Goal: Task Accomplishment & Management: Manage account settings

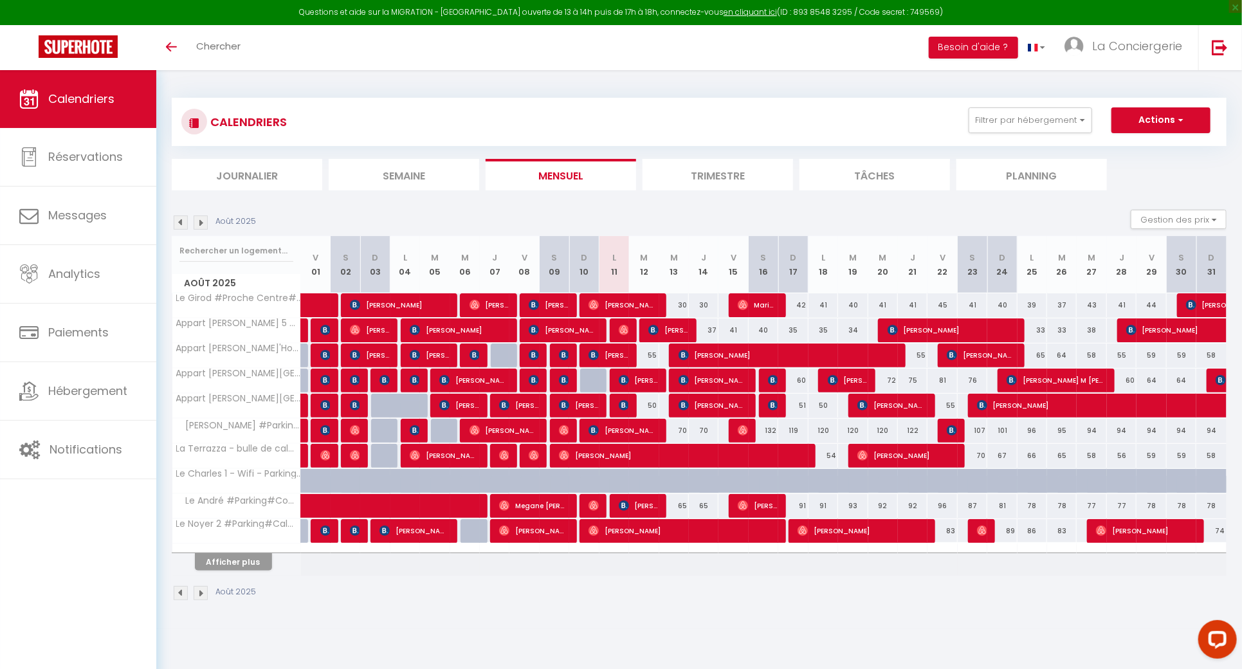
click at [175, 222] on img at bounding box center [181, 222] width 14 height 14
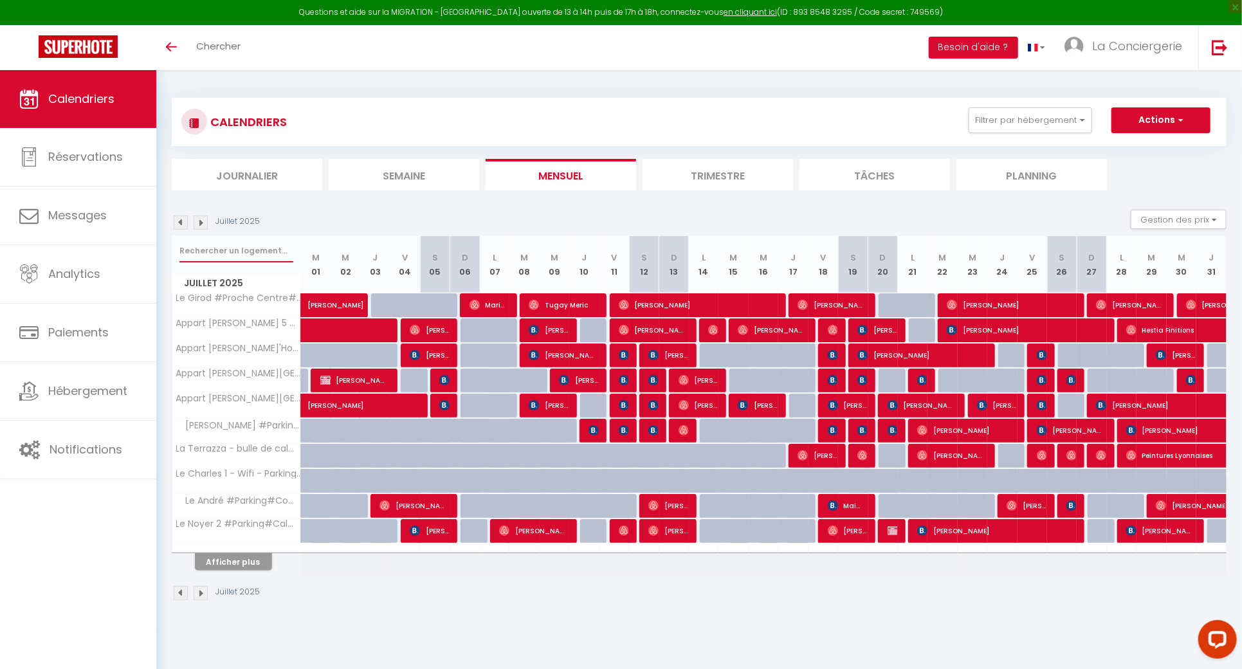
click at [199, 248] on input "text" at bounding box center [236, 250] width 114 height 23
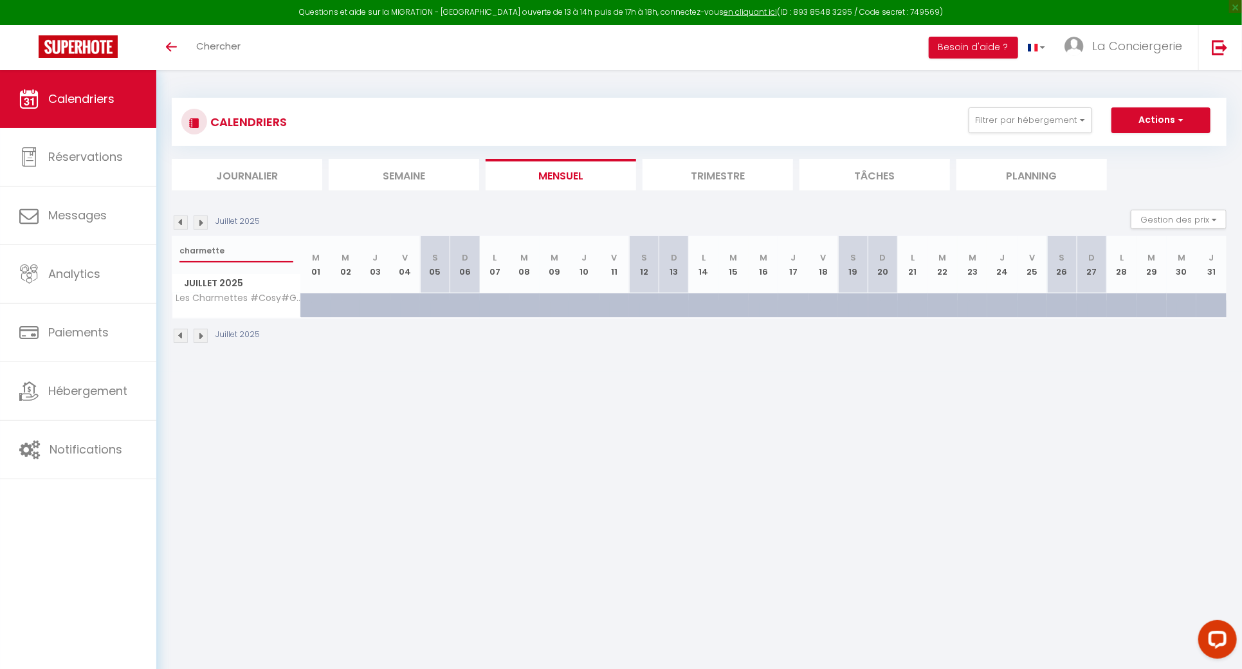
click at [204, 251] on input "charmette" at bounding box center [236, 250] width 114 height 23
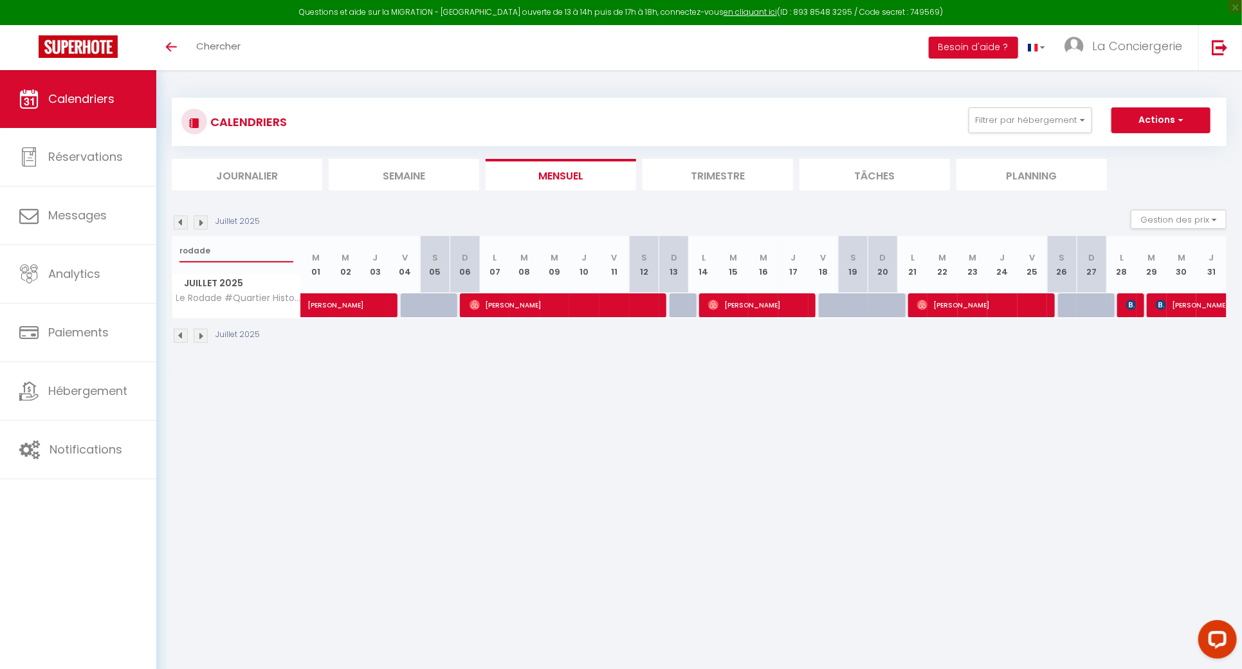
type input "rodade"
click at [1131, 307] on img at bounding box center [1131, 305] width 10 height 10
select select "OK"
select select "0"
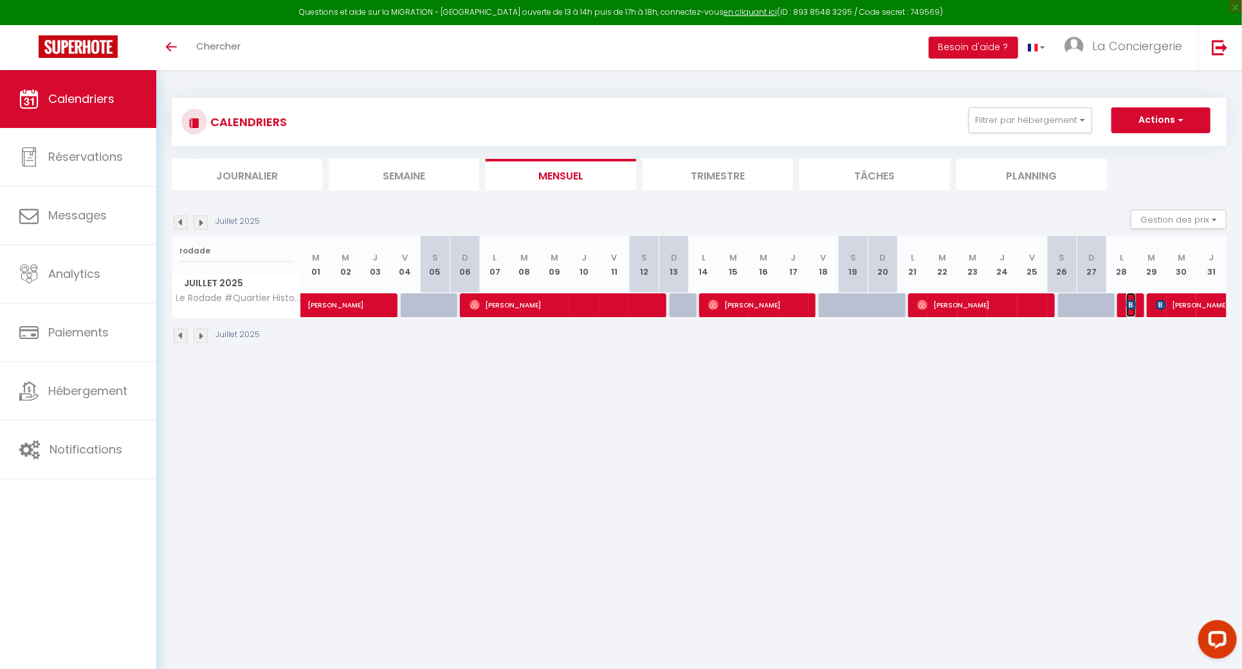
select select "0"
select select "1"
select select
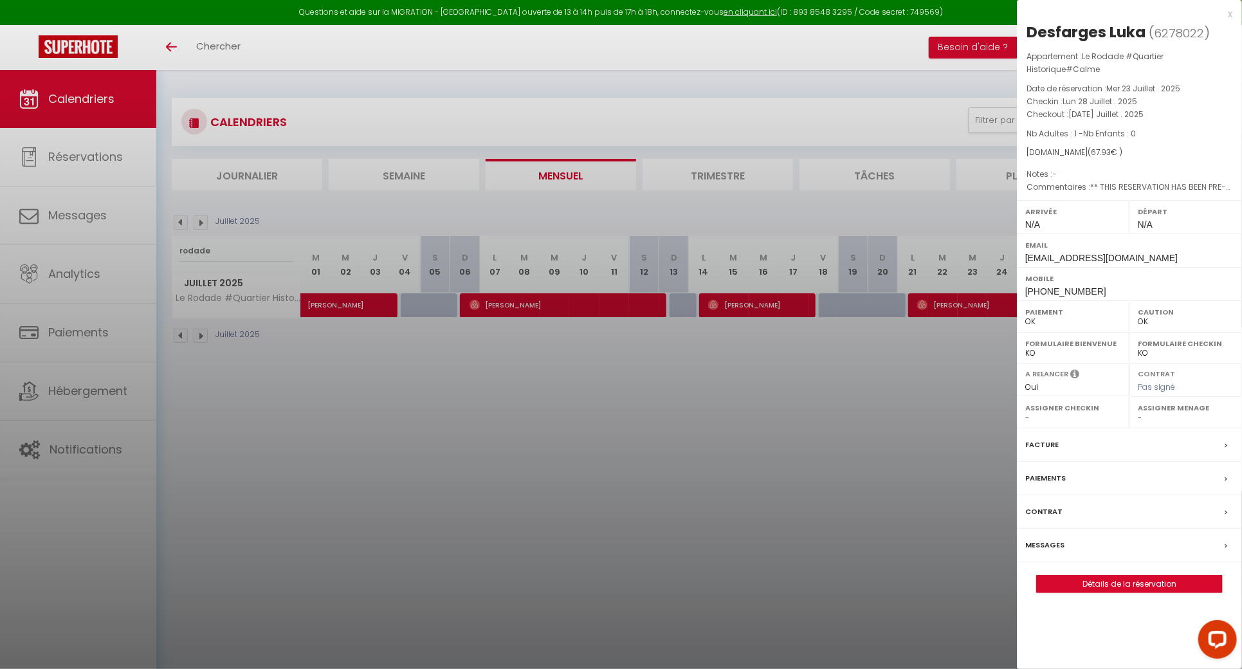
drag, startPoint x: 1142, startPoint y: 30, endPoint x: 1017, endPoint y: 37, distance: 125.7
click at [1017, 37] on div "Desfarges Luka ( 6278022 ) Appartement : Le Rodade #Quartier Historique#Calme D…" at bounding box center [1129, 307] width 225 height 571
select select "38026"
copy div "Desfarges Luka"
click at [598, 368] on div at bounding box center [621, 334] width 1242 height 669
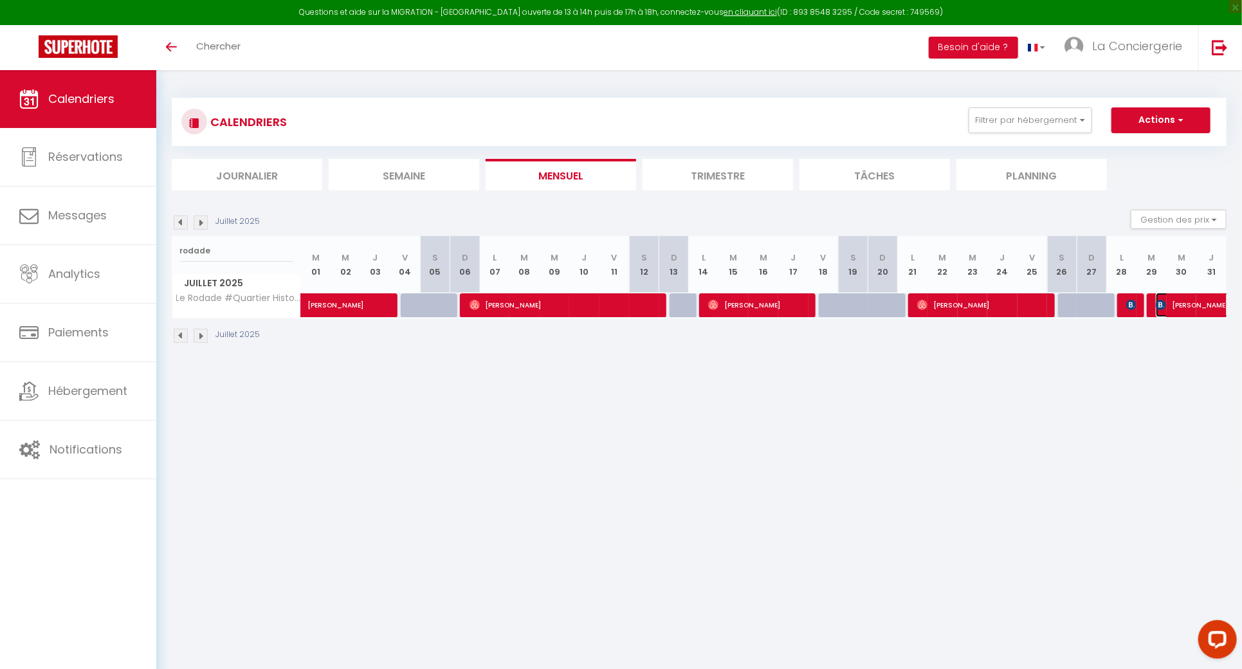
click at [1202, 306] on span "Wassim Benrekkab" at bounding box center [1230, 305] width 148 height 24
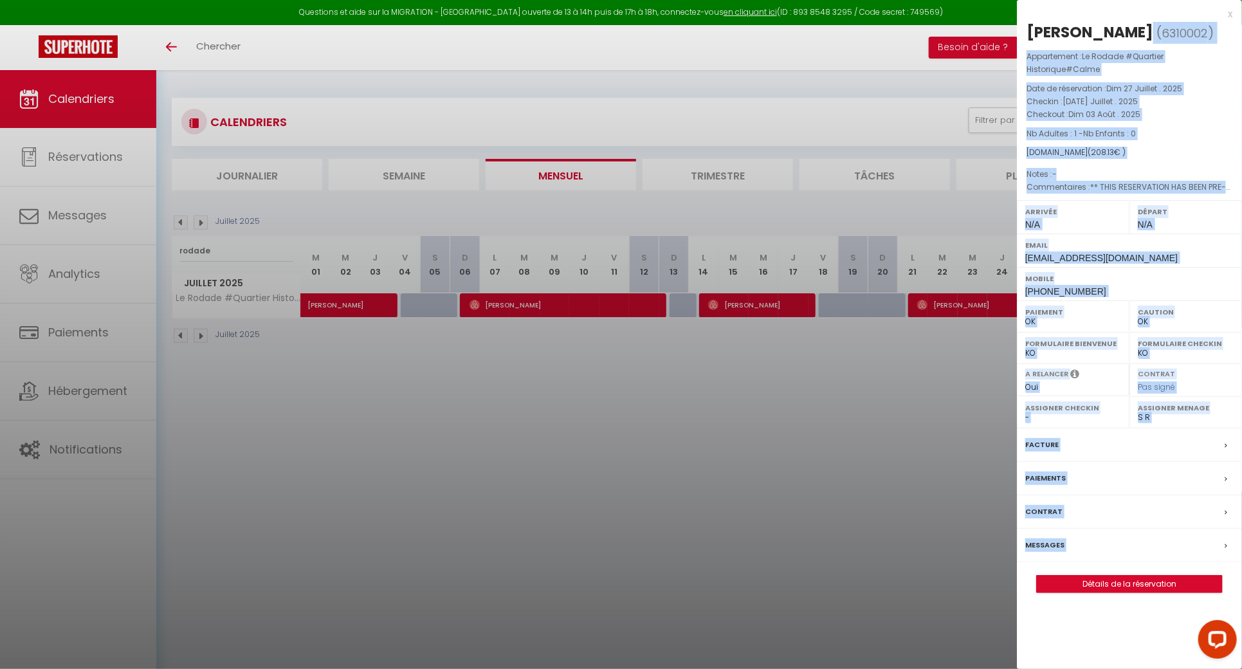
drag, startPoint x: 1193, startPoint y: 41, endPoint x: 1016, endPoint y: 38, distance: 177.6
click at [1016, 70] on body "Questions et aide sur la MIGRATION - Salle Zoom ouverte de 13 à 14h puis de 17h…" at bounding box center [621, 404] width 1242 height 669
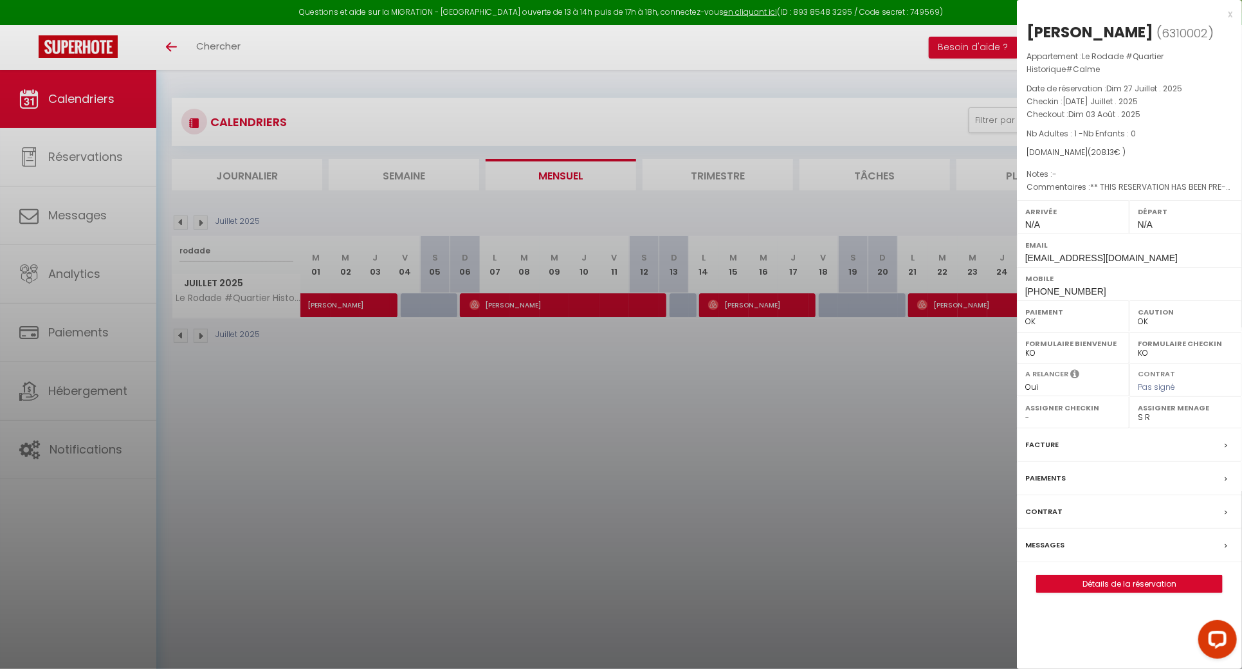
click at [1048, 27] on div "Wassim Benrekkab" at bounding box center [1090, 32] width 127 height 21
drag, startPoint x: 1027, startPoint y: 32, endPoint x: 1194, endPoint y: 32, distance: 167.3
click at [1194, 32] on h2 "Wassim Benrekkab ( 6310002 )" at bounding box center [1130, 33] width 206 height 22
copy div "Wassim Benrekkab"
click at [405, 378] on div at bounding box center [621, 334] width 1242 height 669
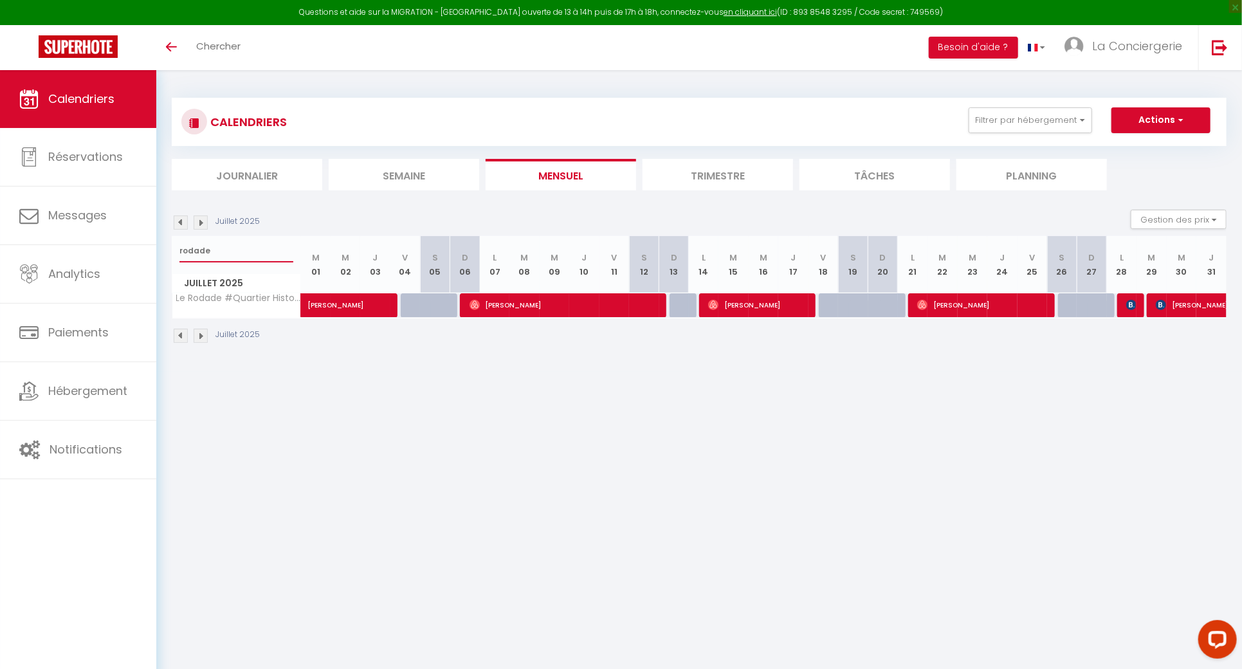
click at [257, 250] on input "rodade" at bounding box center [236, 250] width 114 height 23
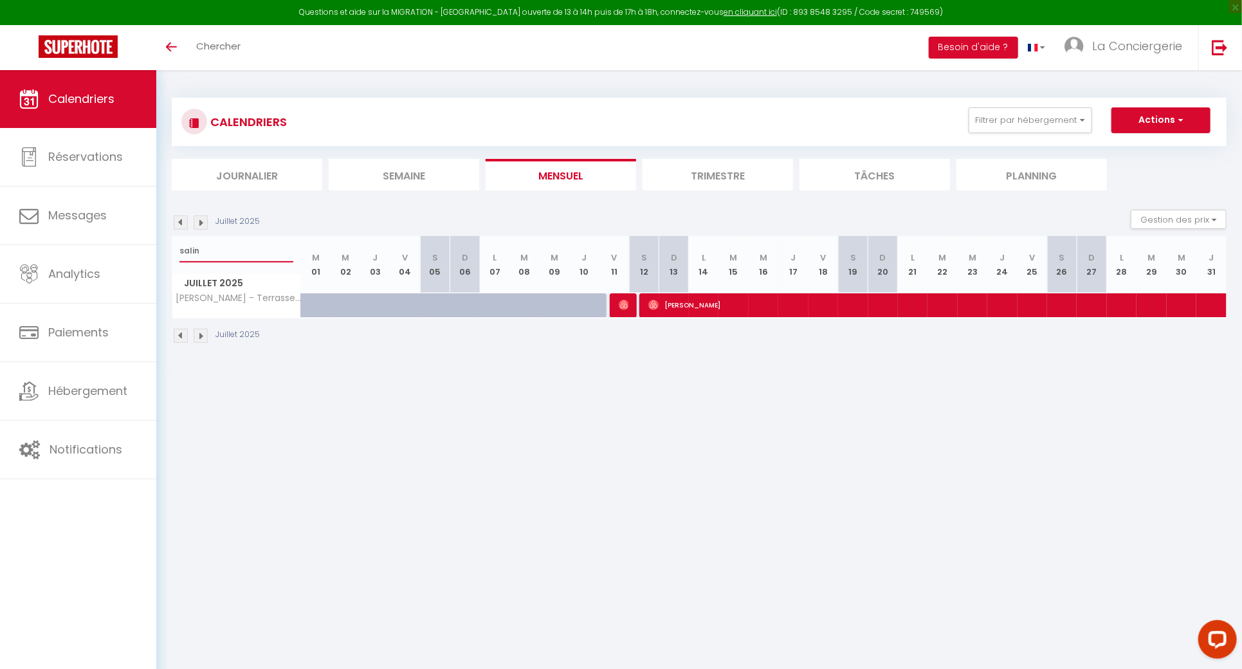
type input "salin"
click at [226, 261] on input "salin" at bounding box center [236, 250] width 114 height 23
click at [201, 218] on img at bounding box center [201, 222] width 14 height 14
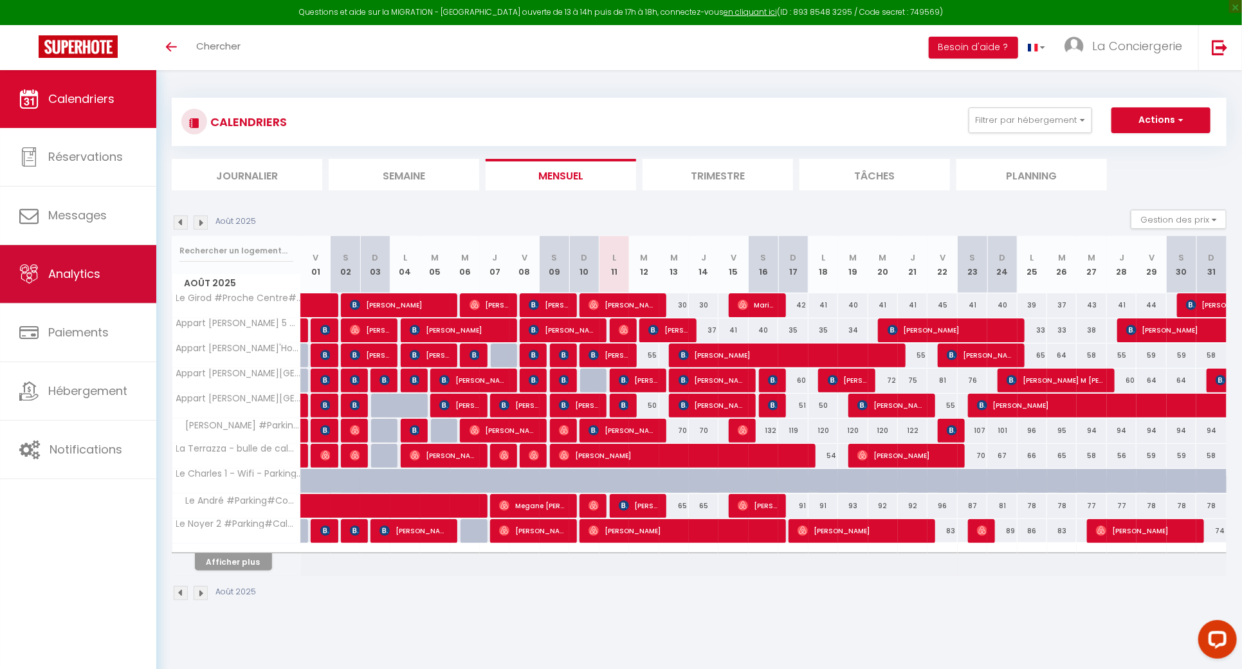
click at [115, 295] on link "Analytics" at bounding box center [78, 274] width 156 height 58
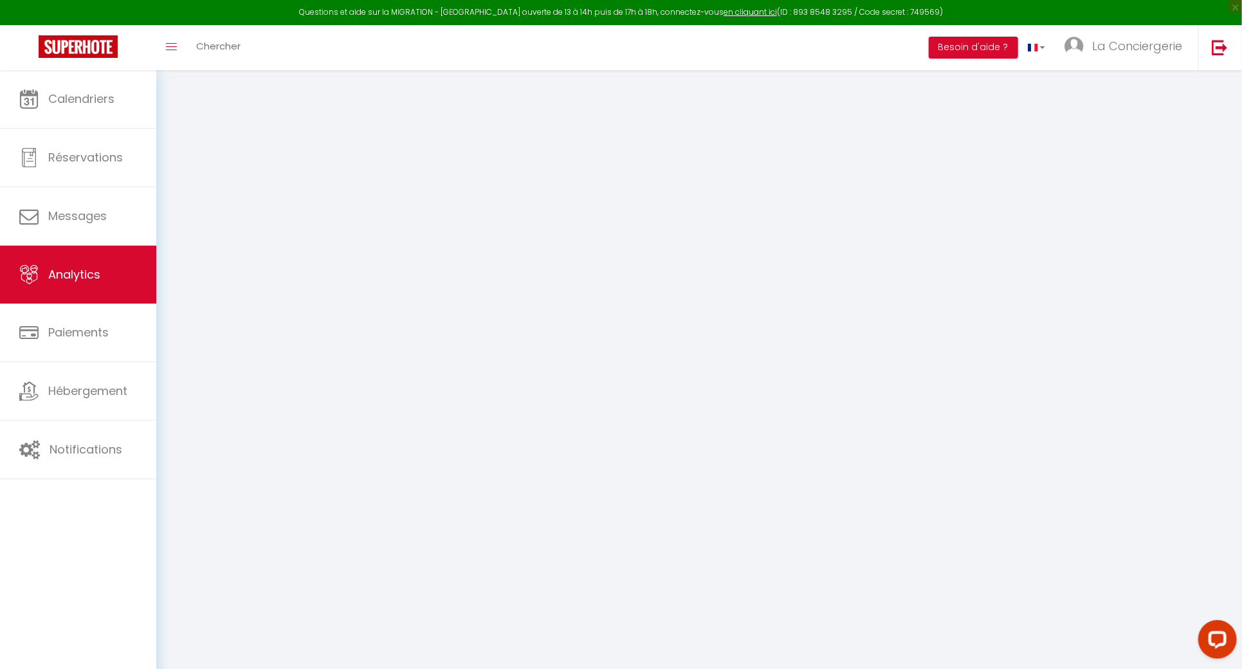
select select "2025"
select select "8"
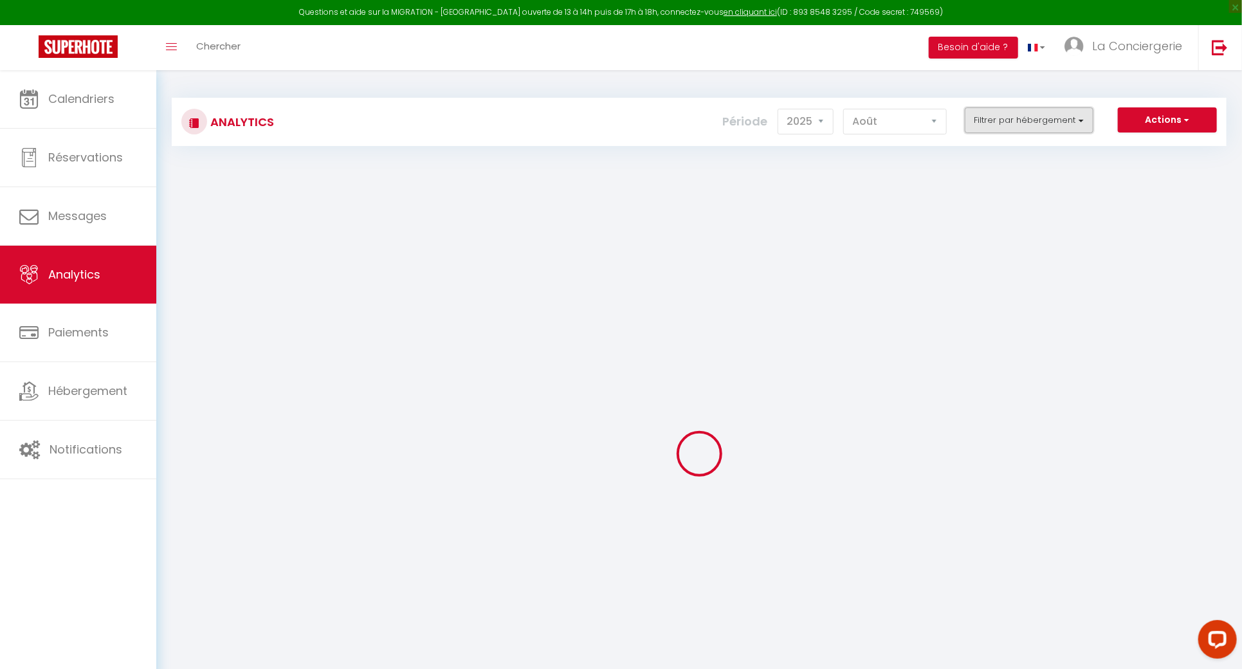
click at [1070, 115] on button "Filtrer par hébergement" at bounding box center [1029, 120] width 129 height 26
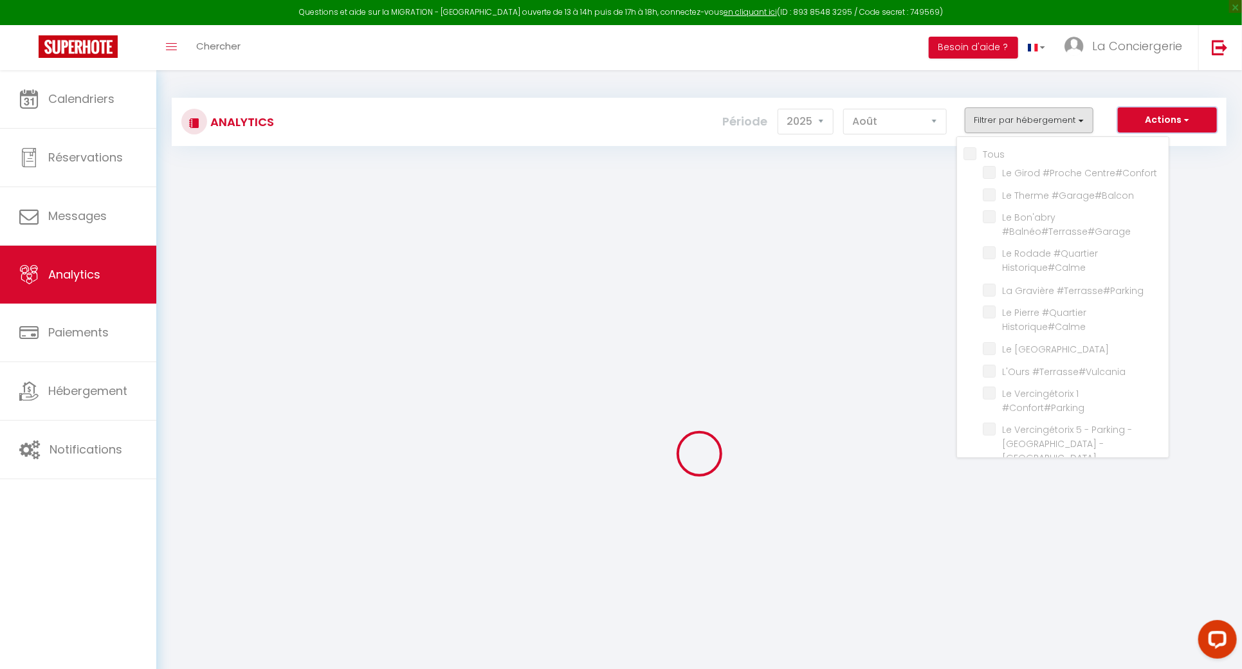
click at [1159, 120] on button "Actions" at bounding box center [1167, 120] width 99 height 26
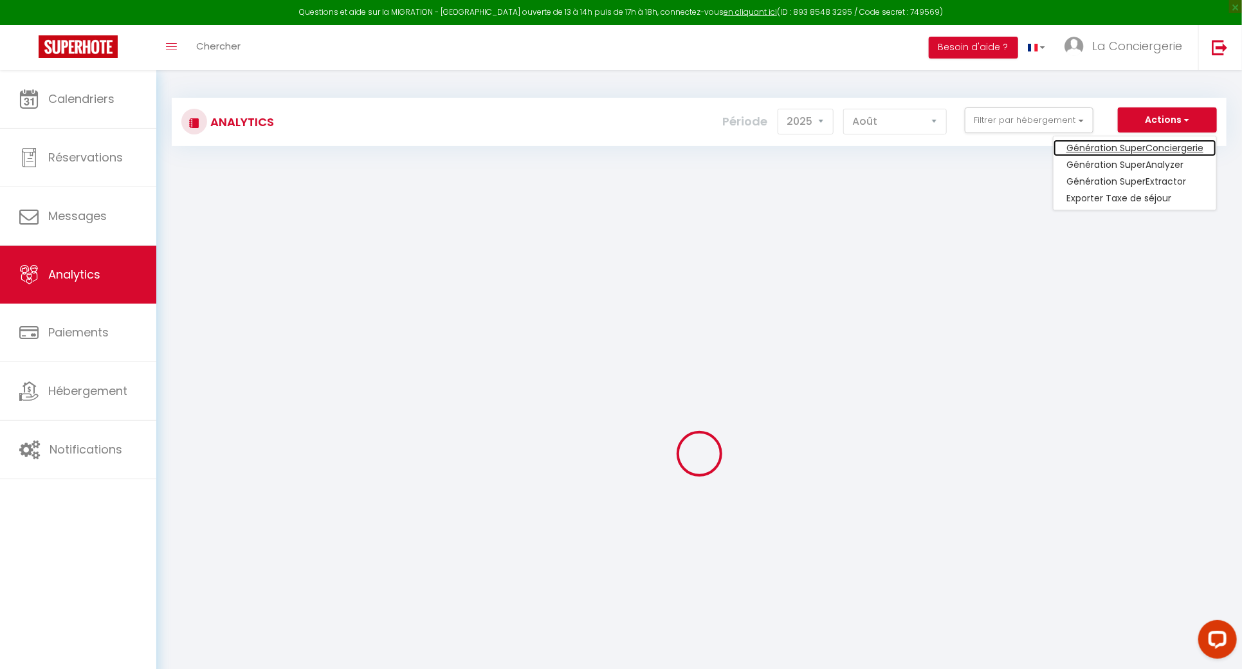
click at [1157, 142] on link "Génération SuperConciergerie" at bounding box center [1135, 148] width 163 height 17
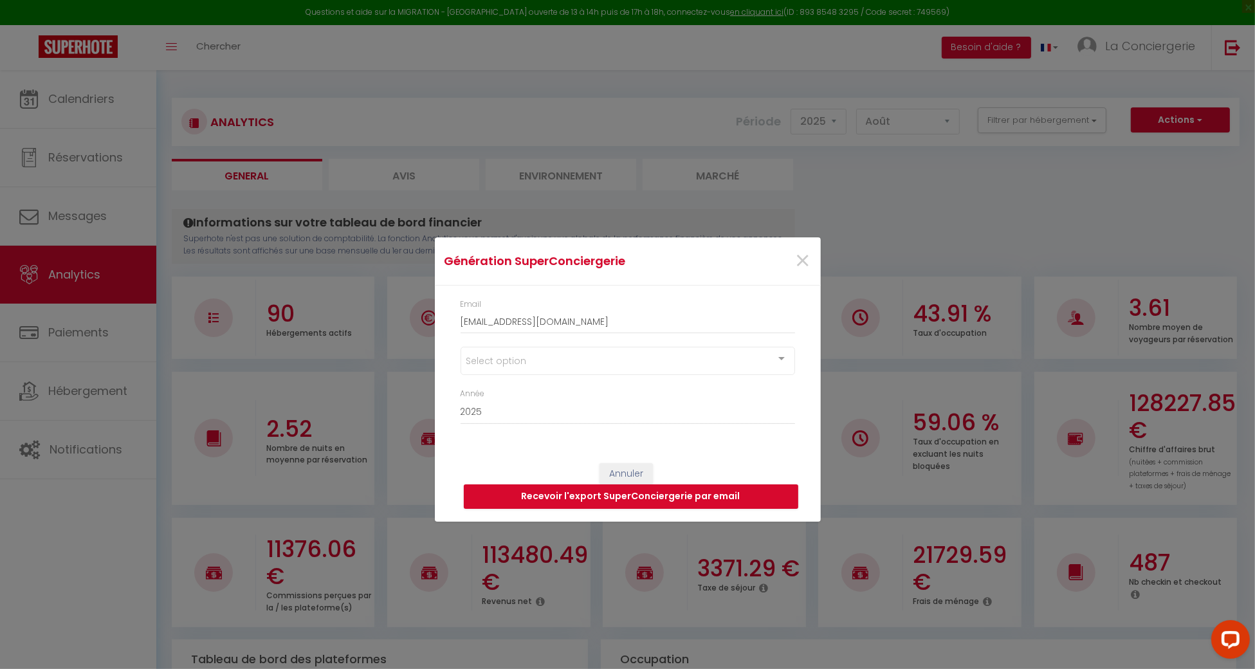
click at [687, 352] on div "Select option" at bounding box center [628, 361] width 335 height 28
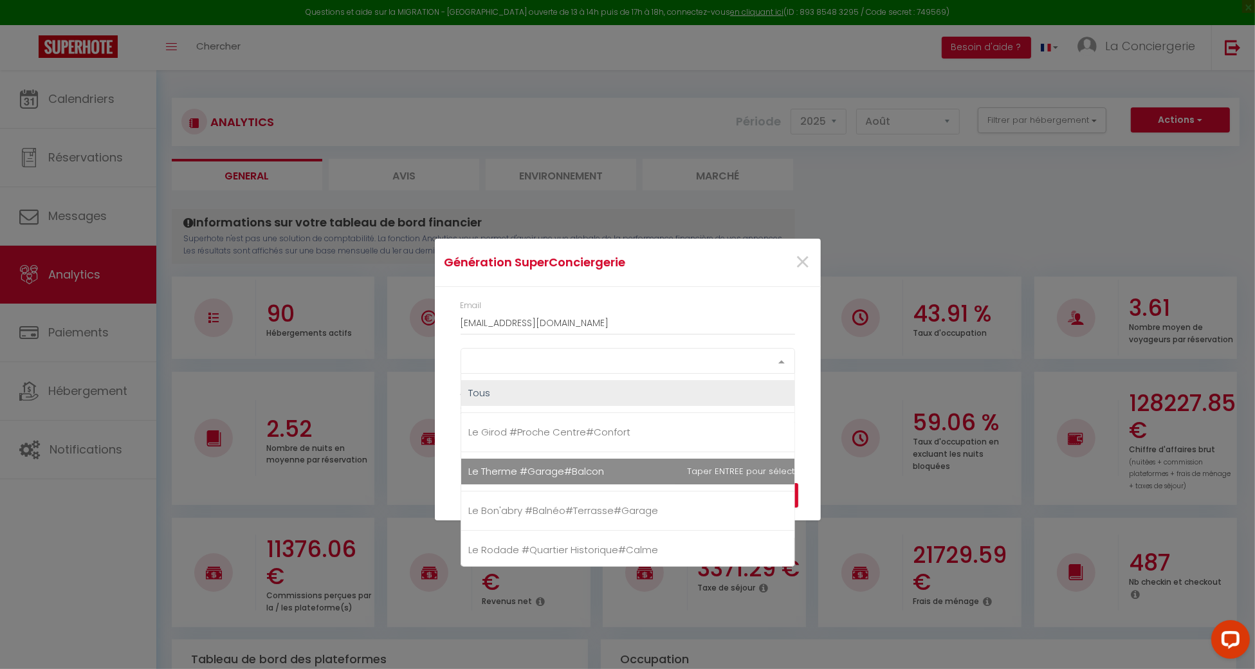
scroll to position [86, 0]
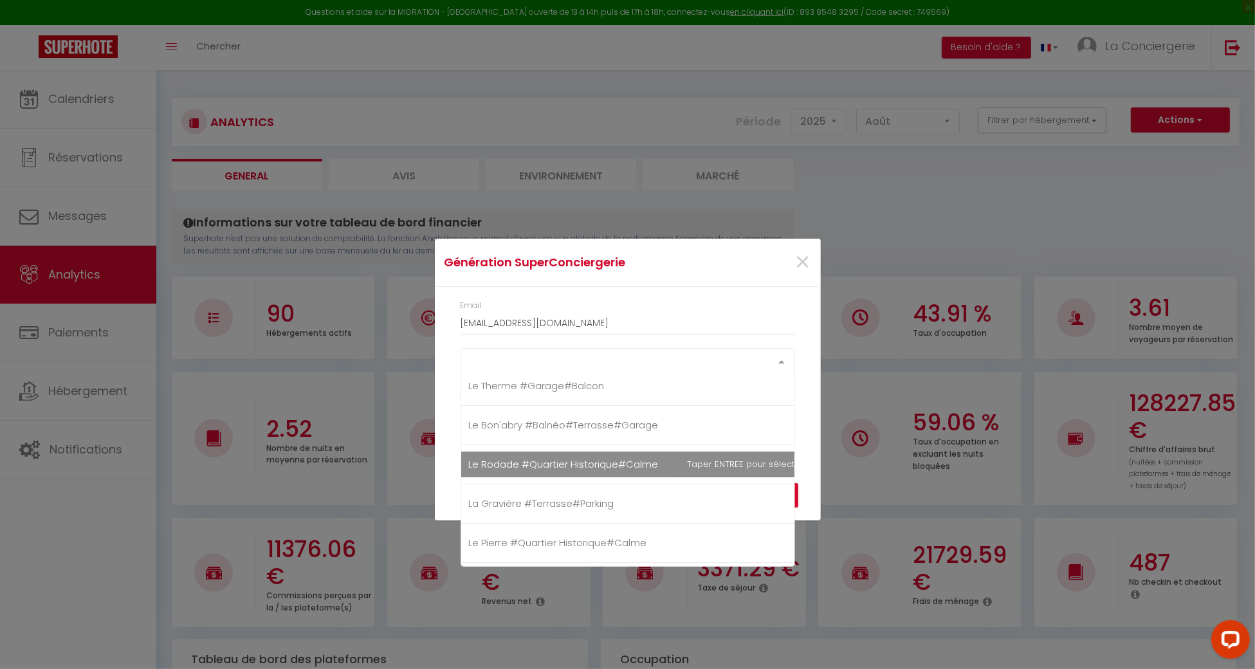
click at [520, 455] on span "Le Rodade #Quartier Historique#Calme" at bounding box center [645, 465] width 369 height 26
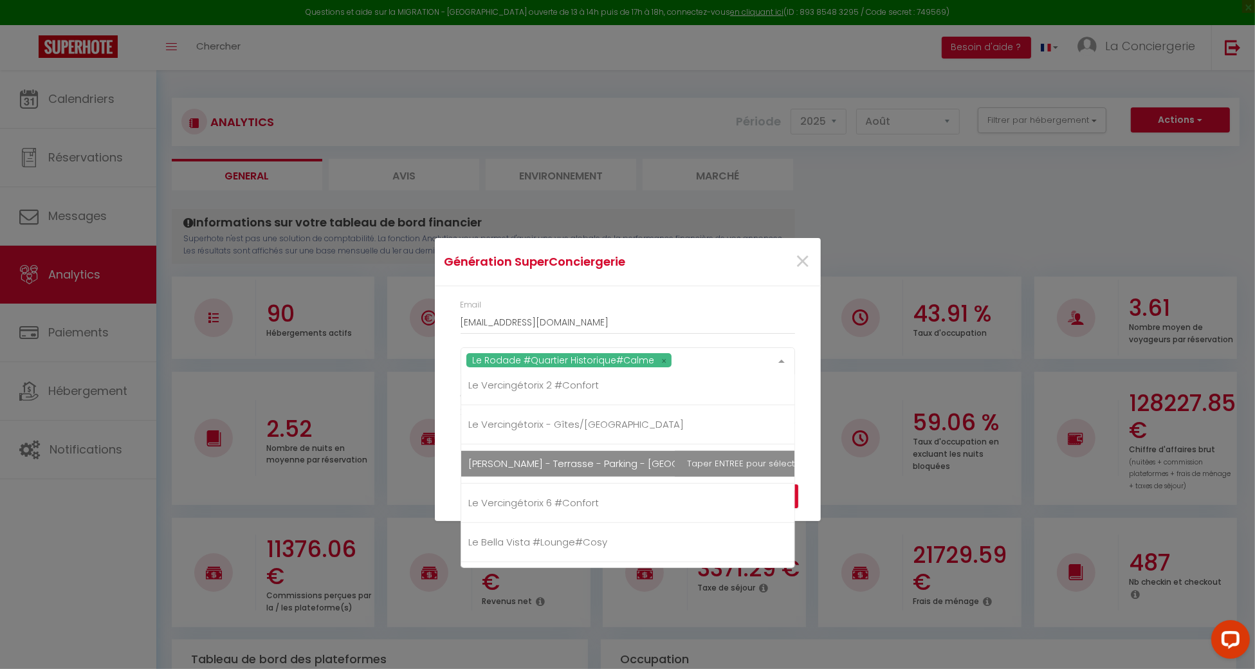
click at [520, 457] on span "[PERSON_NAME] - Terrasse - Parking - [GEOGRAPHIC_DATA]" at bounding box center [608, 464] width 279 height 14
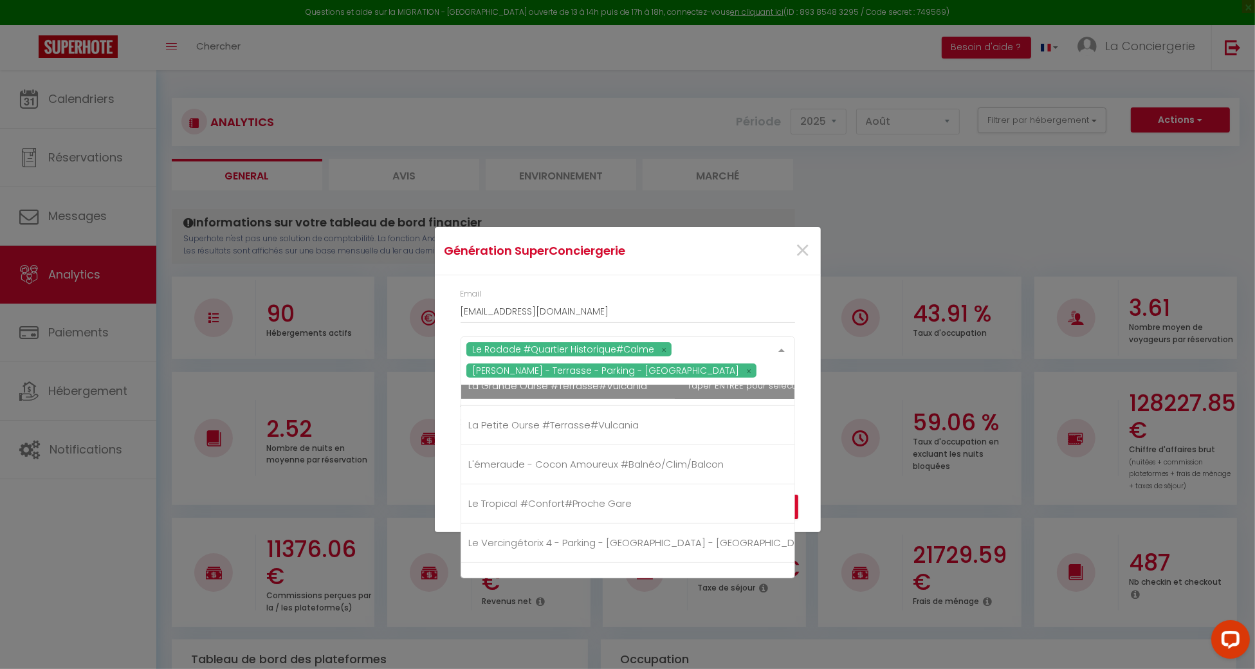
scroll to position [772, 0]
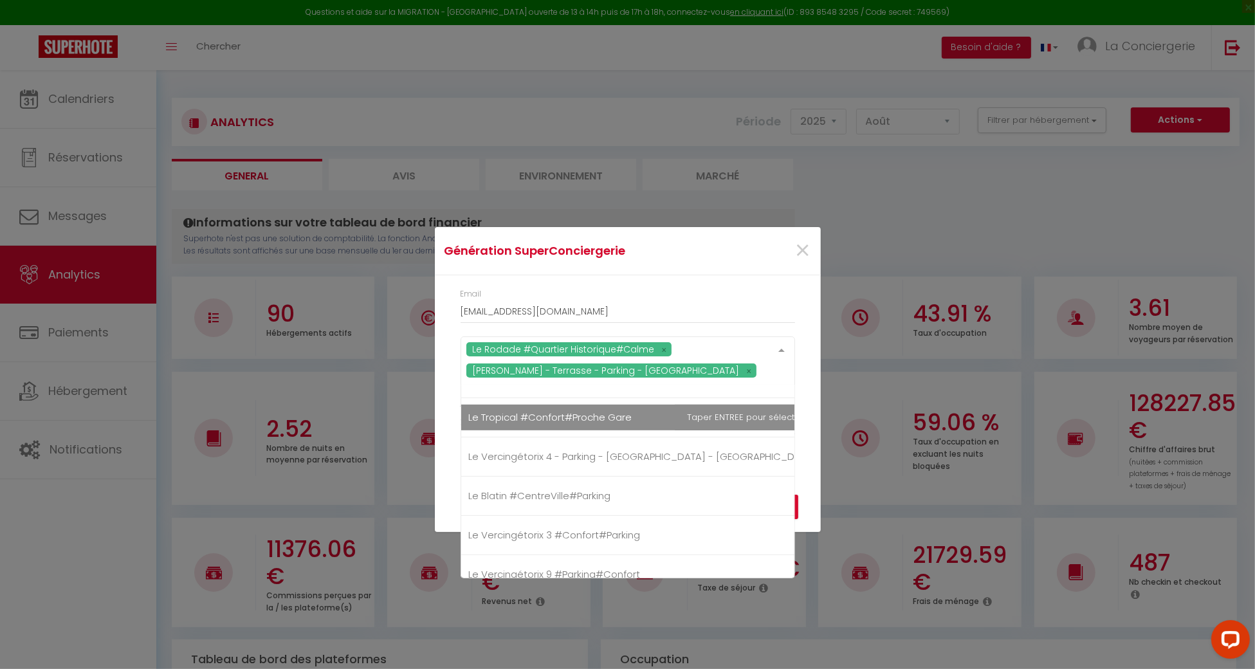
click at [517, 419] on span "Le Tropical #Confort#Proche Gare" at bounding box center [550, 417] width 163 height 14
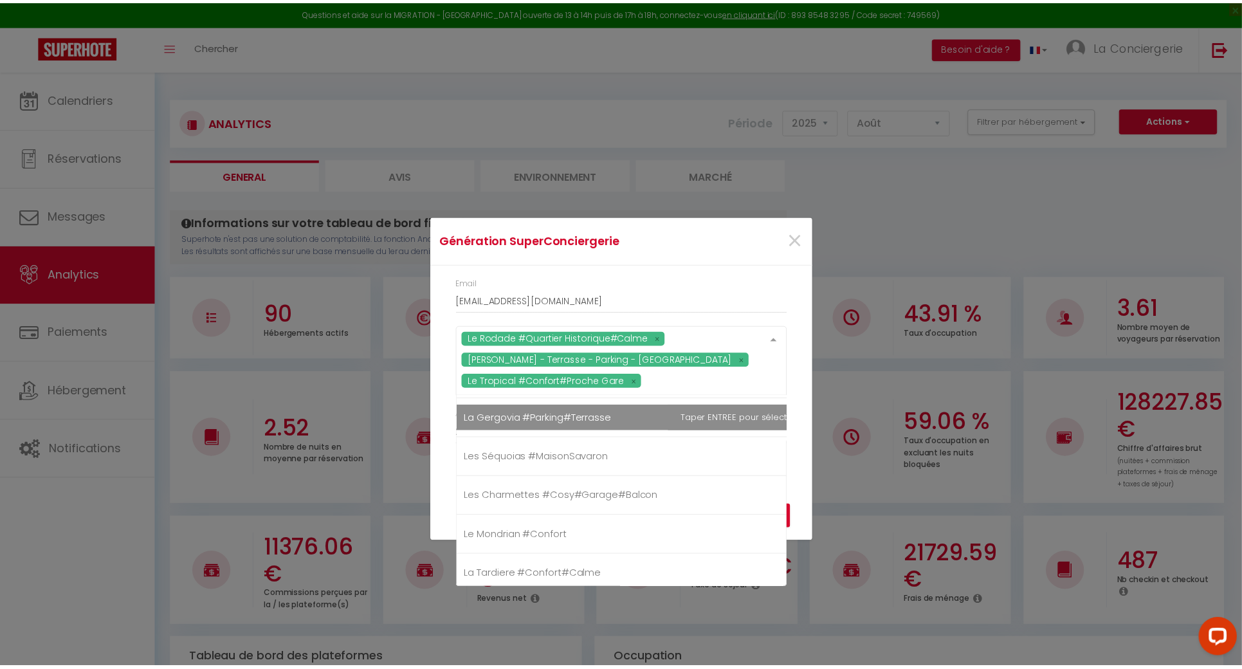
scroll to position [1629, 0]
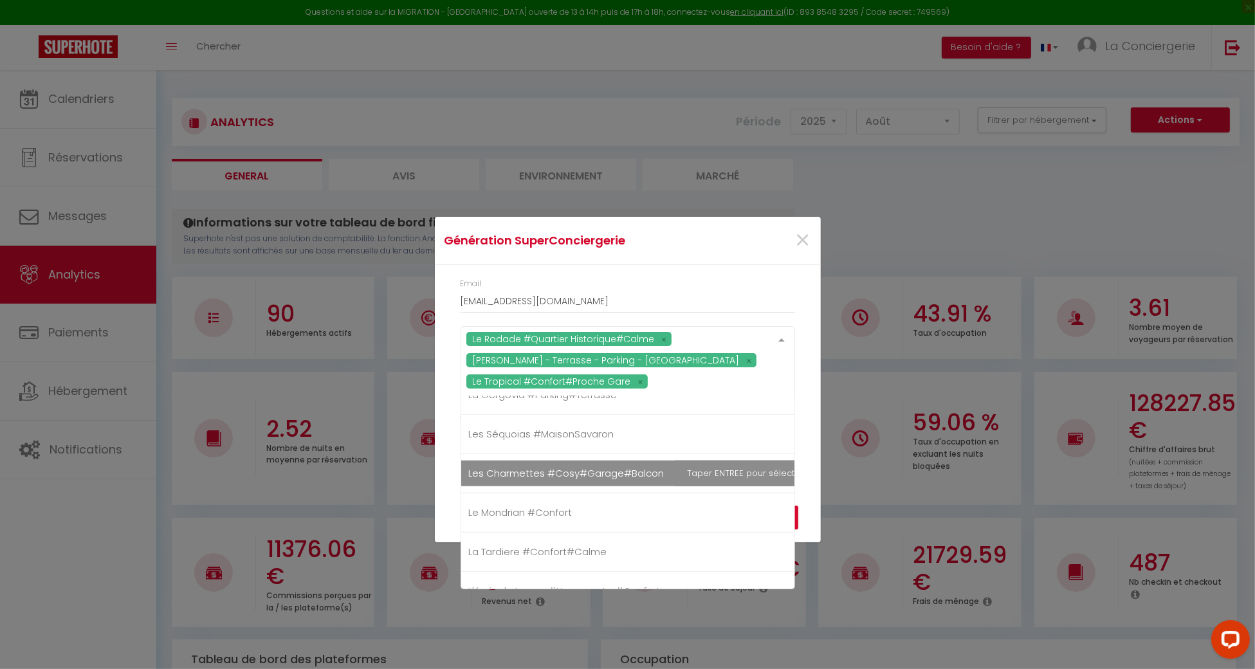
click at [522, 479] on span "Les Charmettes #Cosy#Garage#Balcon" at bounding box center [645, 474] width 369 height 26
click at [805, 443] on div "Email laconciergeriedines@hotmail.com Le Rodade #Quartier Historique#Calme Le S…" at bounding box center [628, 368] width 386 height 206
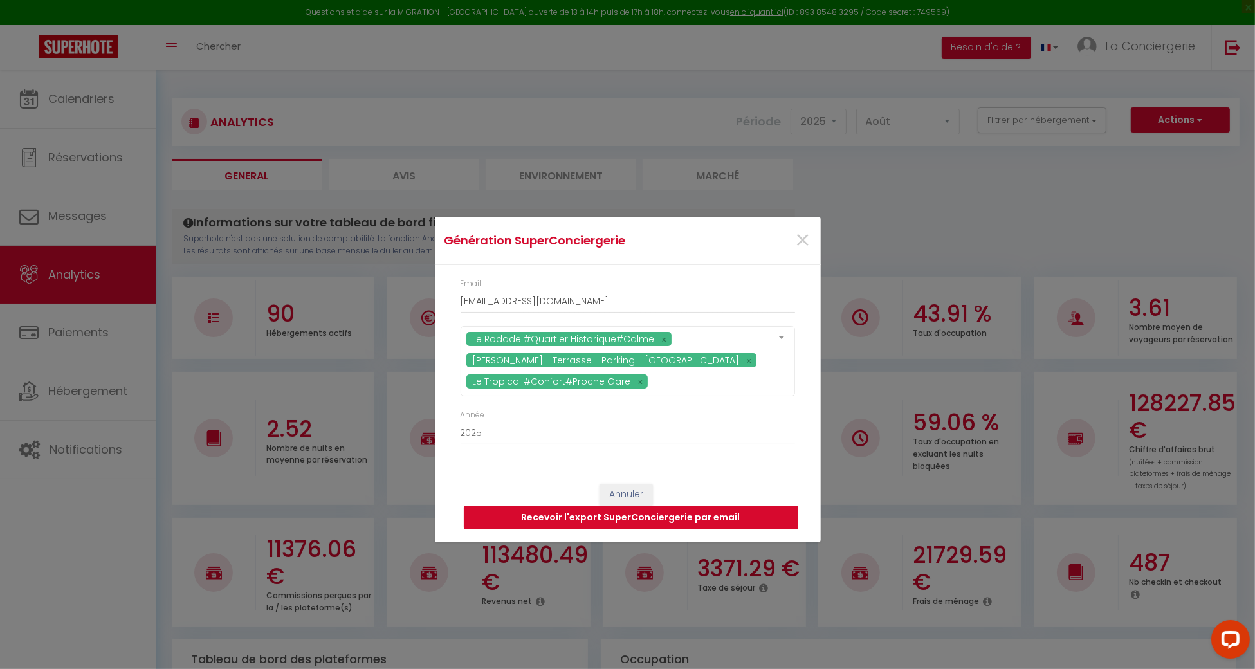
click at [757, 516] on button "Recevoir l'export SuperConciergerie par email" at bounding box center [631, 518] width 335 height 24
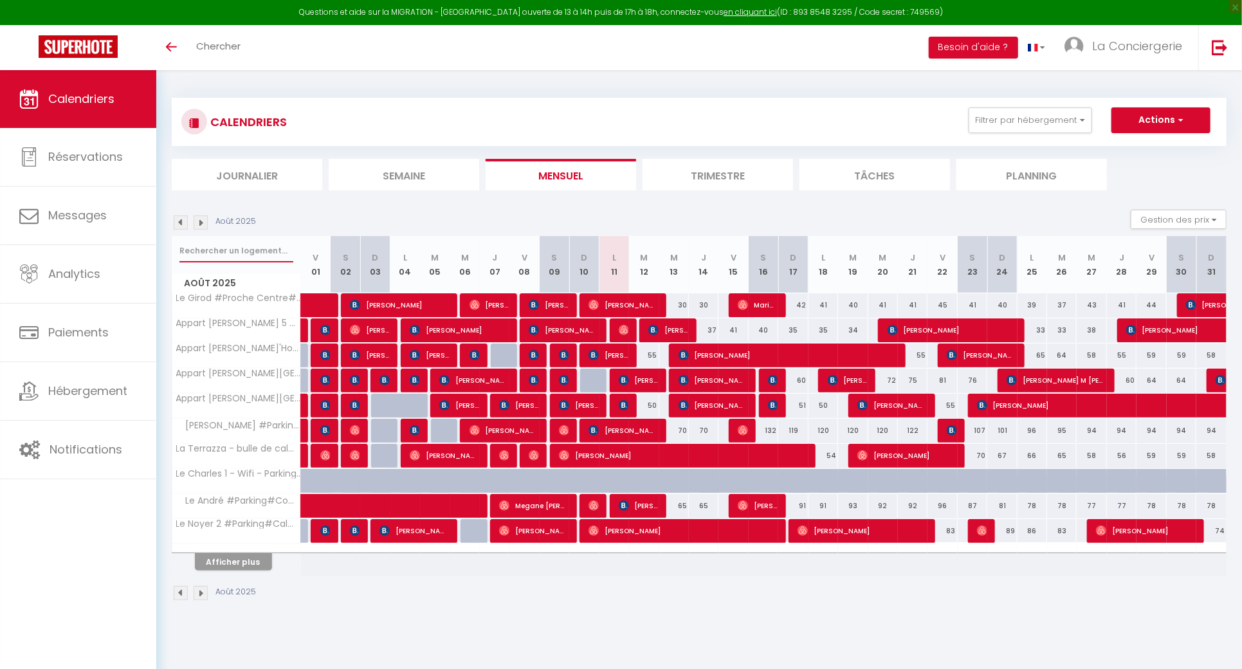
click at [248, 240] on input "text" at bounding box center [236, 250] width 114 height 23
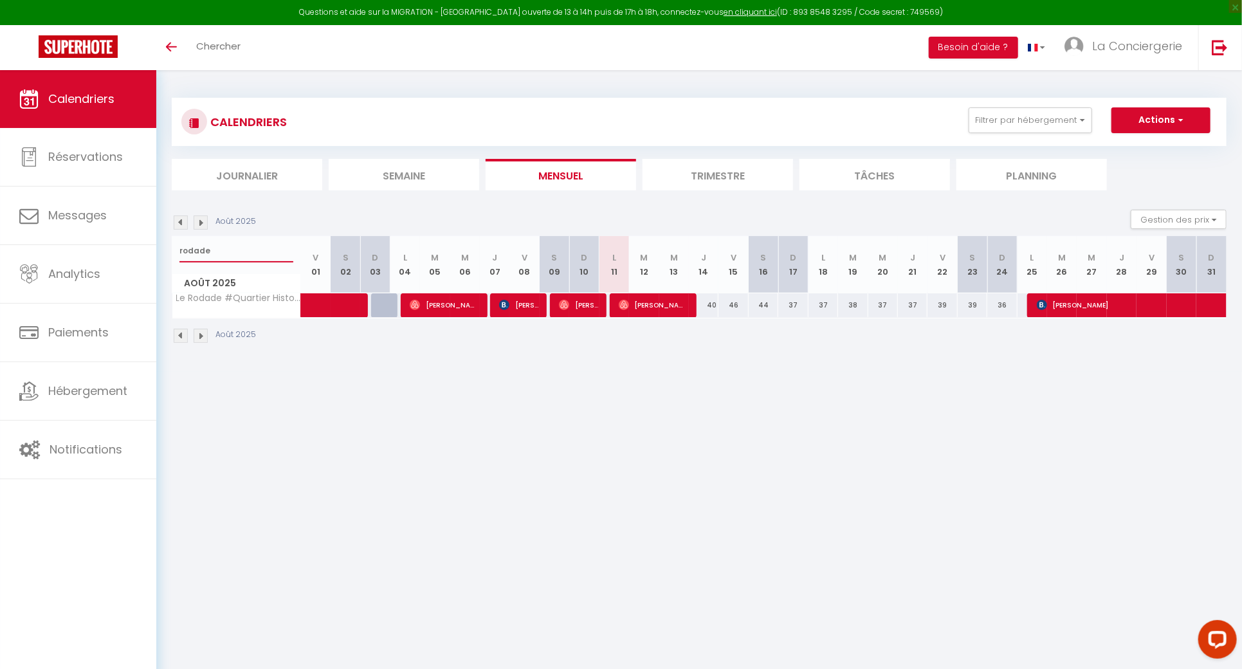
type input "rodade"
click at [179, 216] on img at bounding box center [181, 222] width 14 height 14
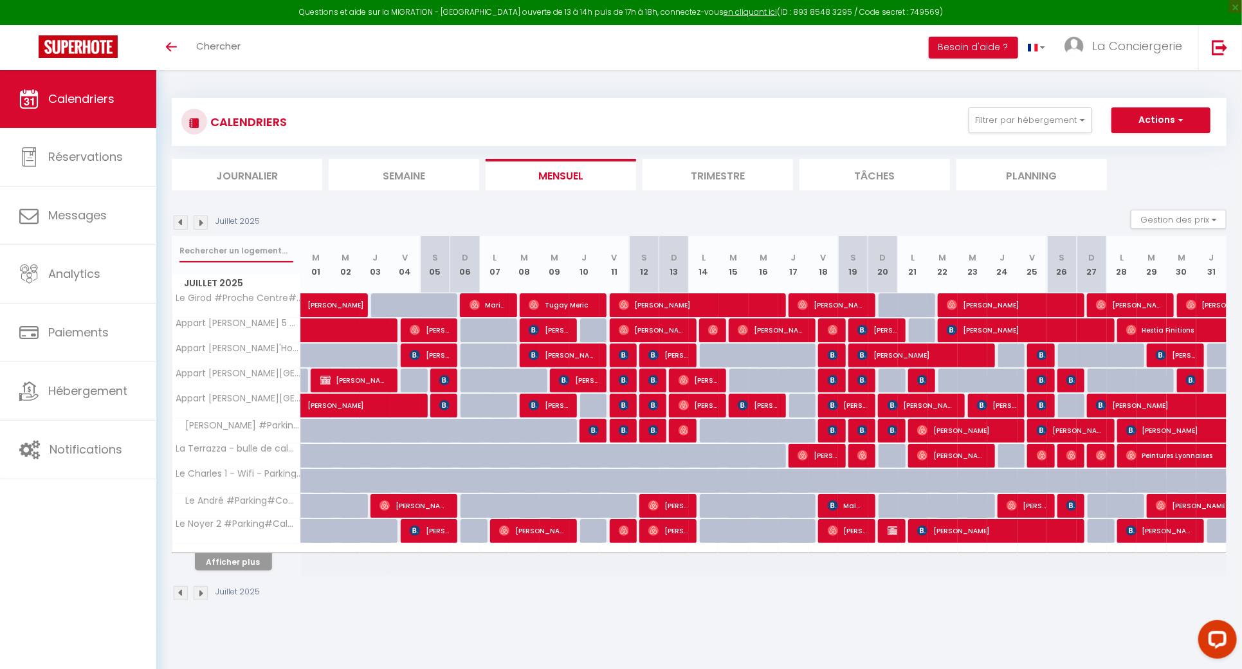
click at [197, 255] on input "text" at bounding box center [236, 250] width 114 height 23
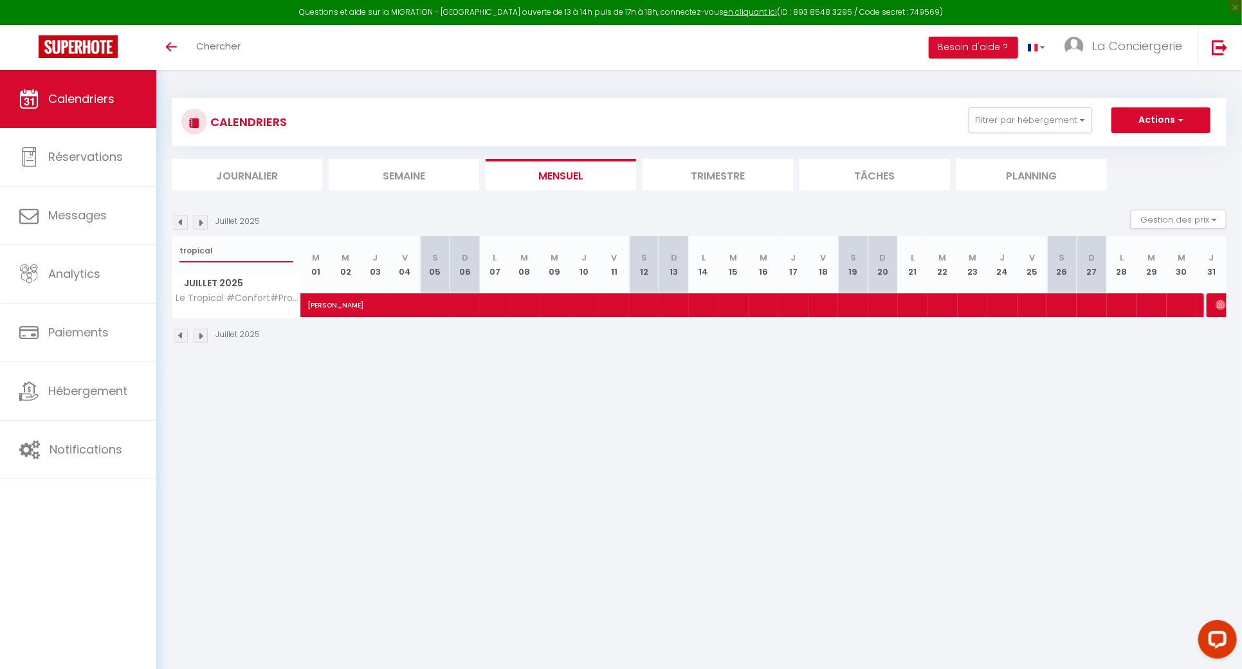
type input "tropical"
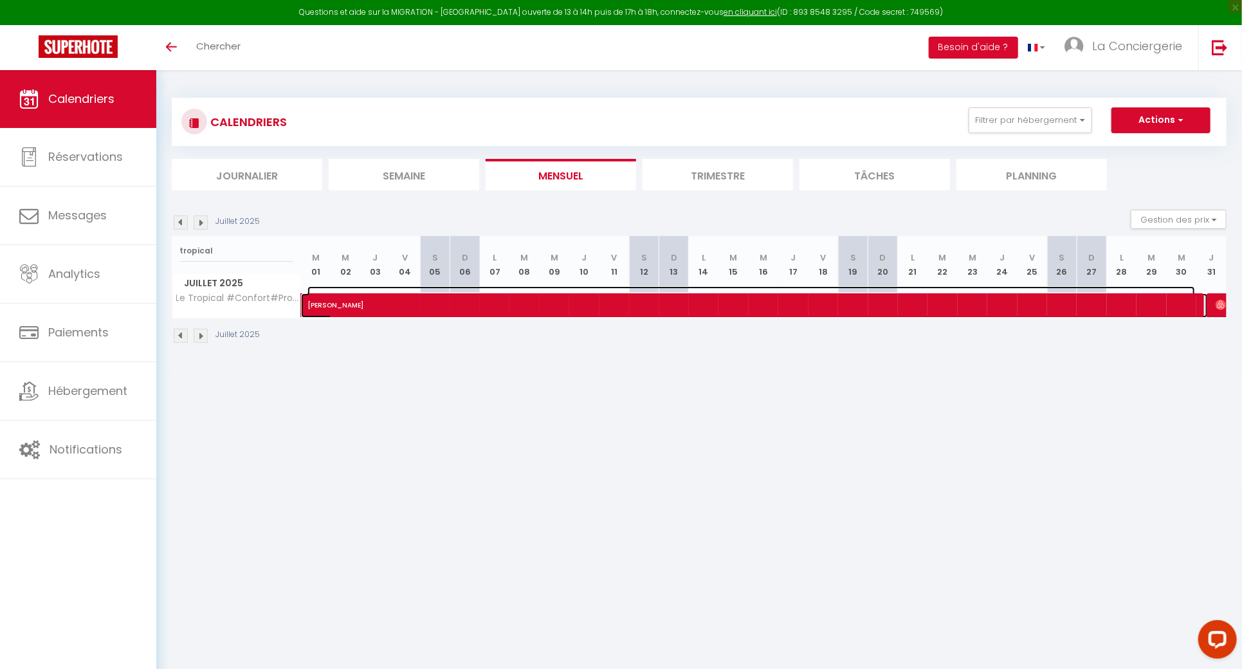
click at [425, 298] on span "[PERSON_NAME]" at bounding box center [751, 298] width 888 height 24
select select "OK"
select select "1"
select select "0"
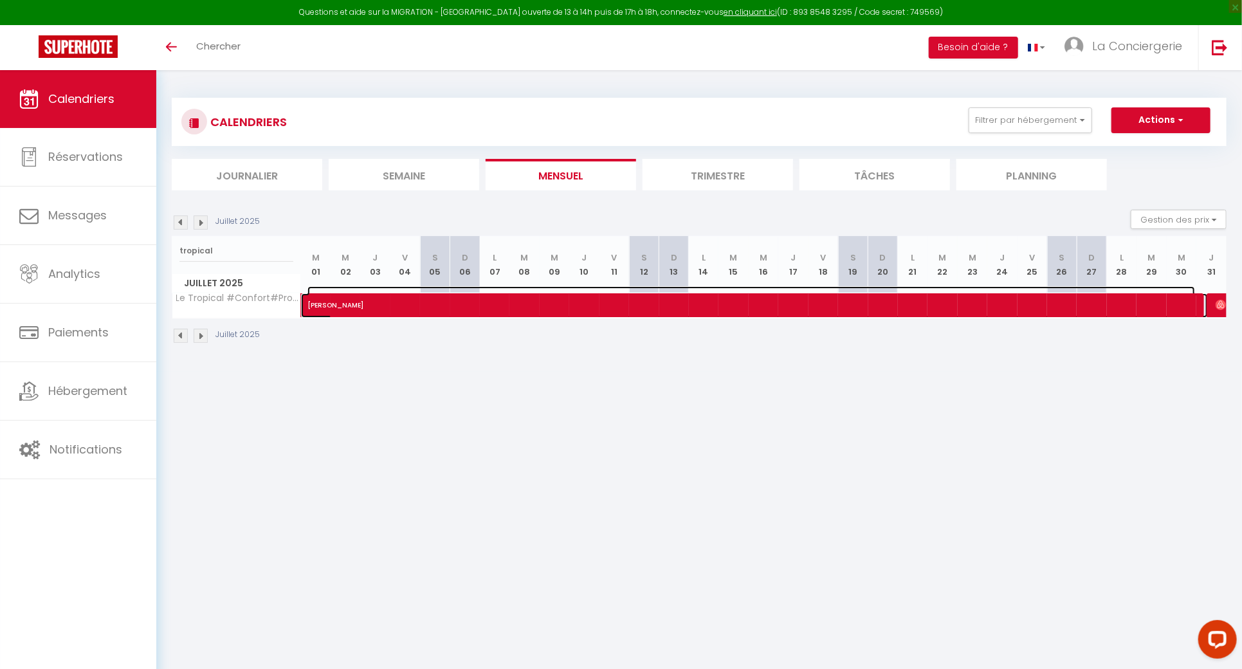
select select "1"
select select
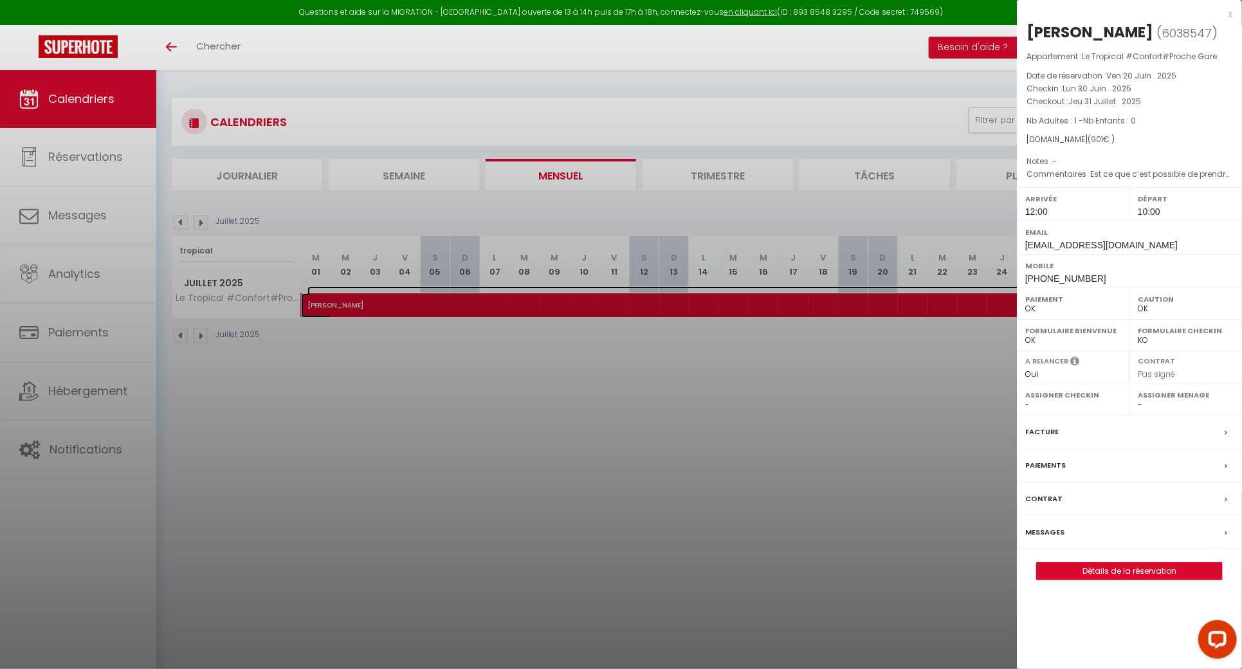
select select "20275"
click at [322, 408] on div at bounding box center [621, 334] width 1242 height 669
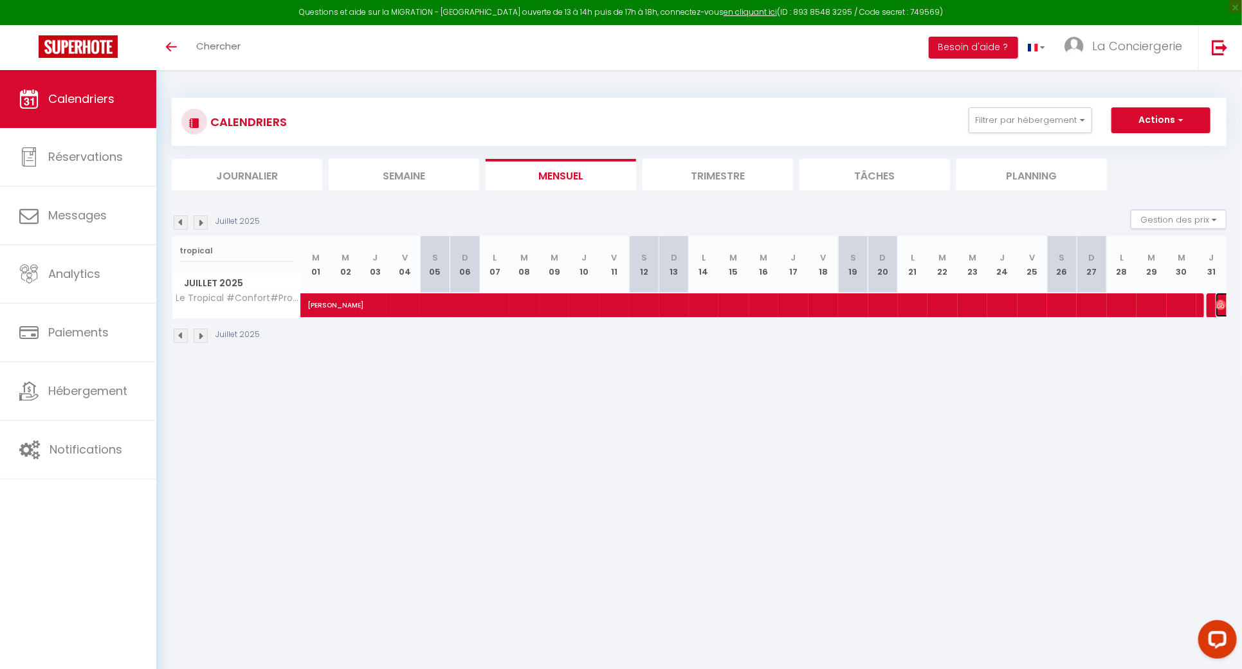
click at [1217, 302] on img at bounding box center [1221, 305] width 10 height 10
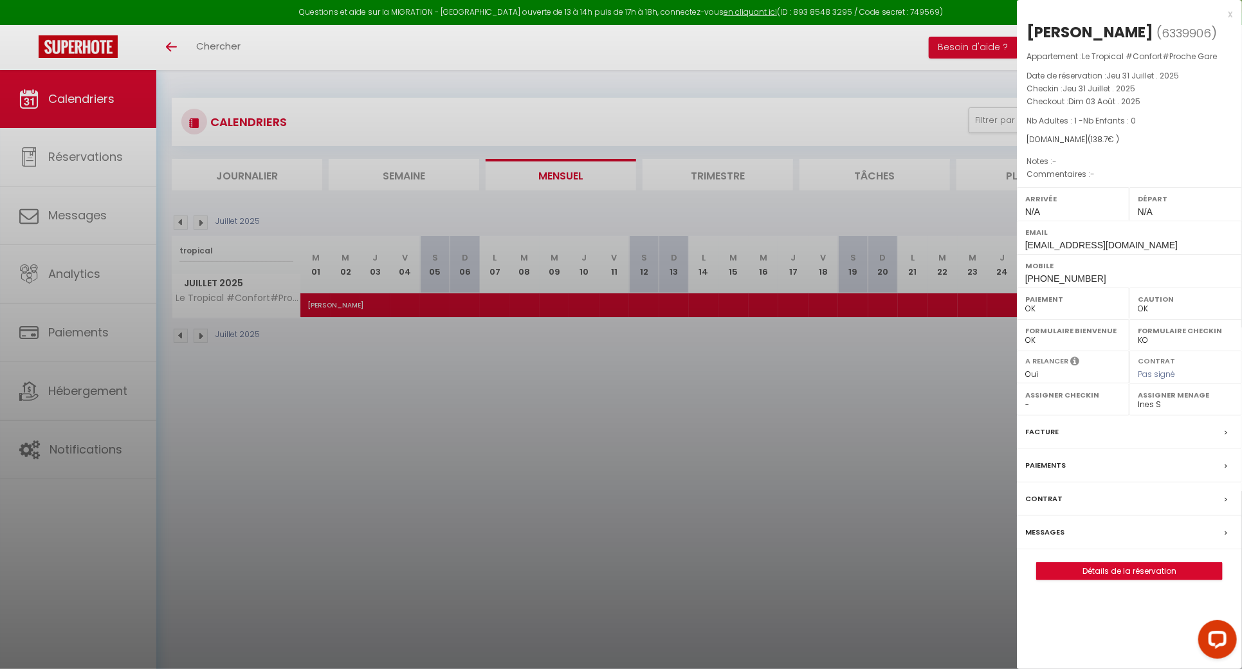
click at [887, 386] on div at bounding box center [621, 334] width 1242 height 669
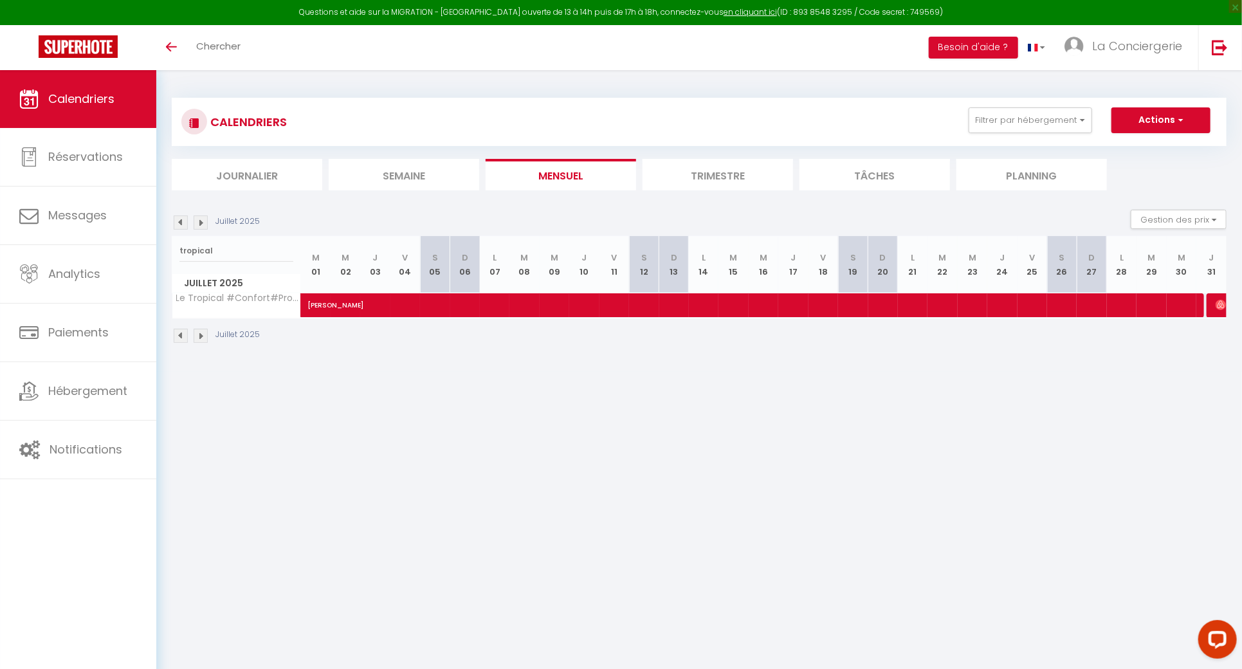
click at [184, 210] on div "Juillet 2025 Gestion des prix Nb Nuits minimum Règles Disponibilité" at bounding box center [699, 223] width 1055 height 26
click at [179, 223] on img at bounding box center [181, 222] width 14 height 14
